Goal: Information Seeking & Learning: Learn about a topic

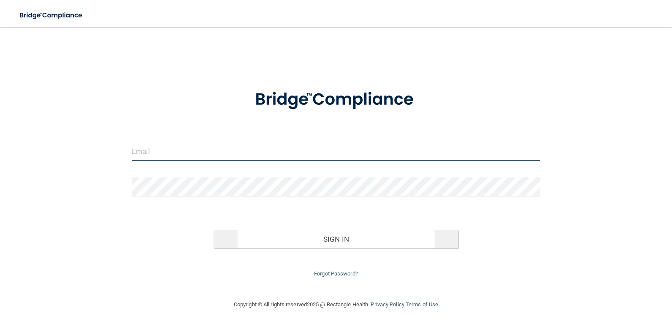
type input "[EMAIL_ADDRESS][DOMAIN_NAME]"
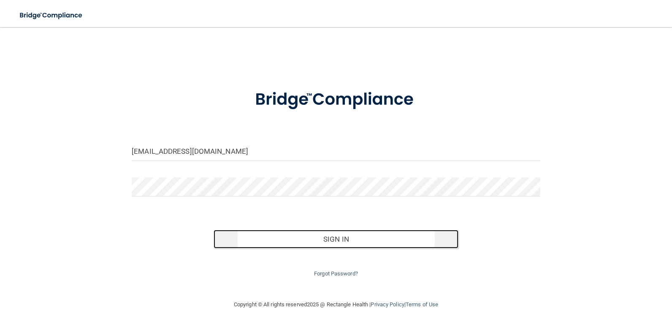
click at [331, 240] on button "Sign In" at bounding box center [336, 239] width 245 height 19
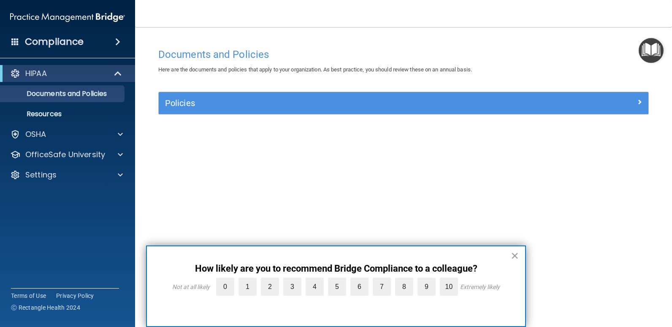
click at [518, 259] on button "×" at bounding box center [515, 256] width 8 height 14
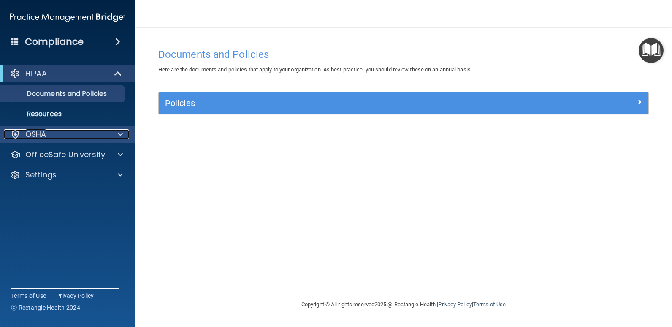
click at [118, 135] on div at bounding box center [119, 134] width 21 height 10
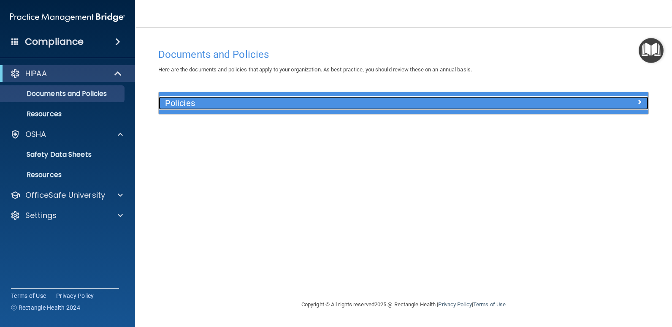
click at [641, 100] on span at bounding box center [639, 102] width 5 height 10
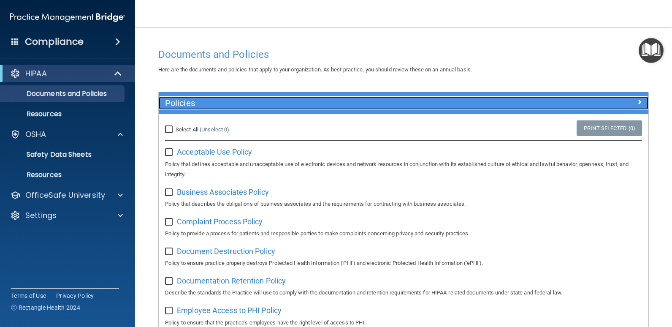
click at [637, 102] on span at bounding box center [639, 102] width 5 height 10
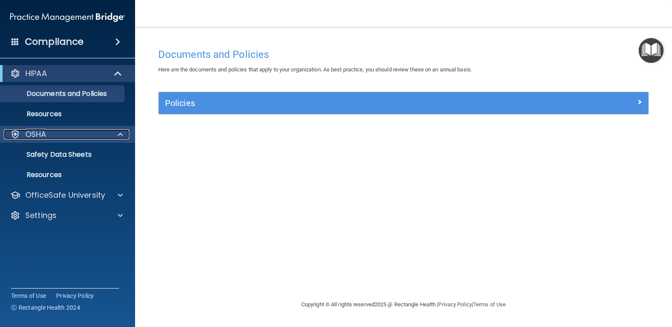
click at [55, 134] on div "OSHA" at bounding box center [56, 134] width 105 height 10
click at [35, 137] on p "OSHA" at bounding box center [35, 134] width 21 height 10
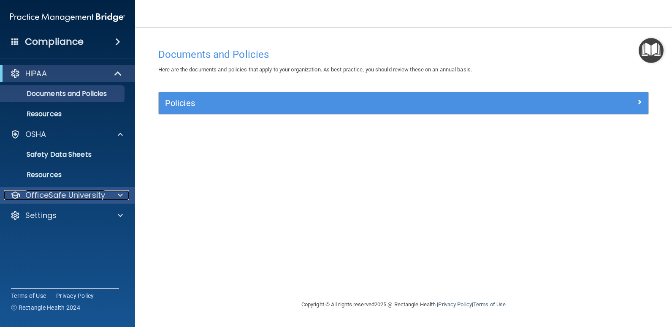
click at [117, 195] on div at bounding box center [119, 195] width 21 height 10
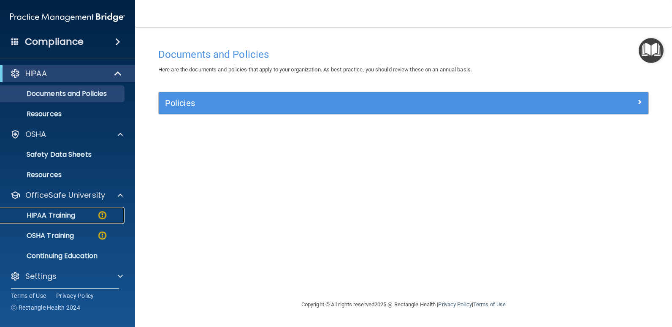
click at [82, 219] on div "HIPAA Training" at bounding box center [62, 215] width 115 height 8
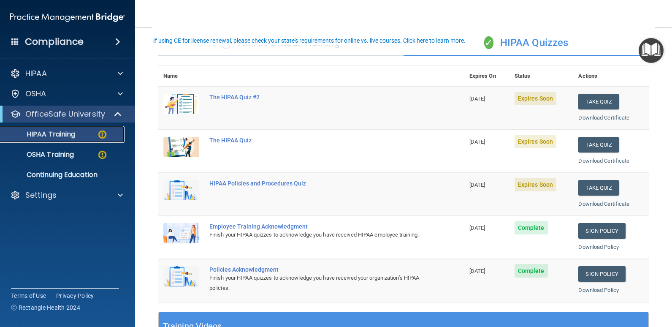
scroll to position [84, 0]
